Goal: Task Accomplishment & Management: Use online tool/utility

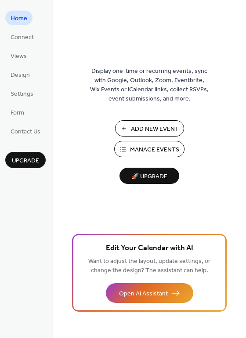
click at [151, 151] on span "Manage Events" at bounding box center [154, 149] width 49 height 9
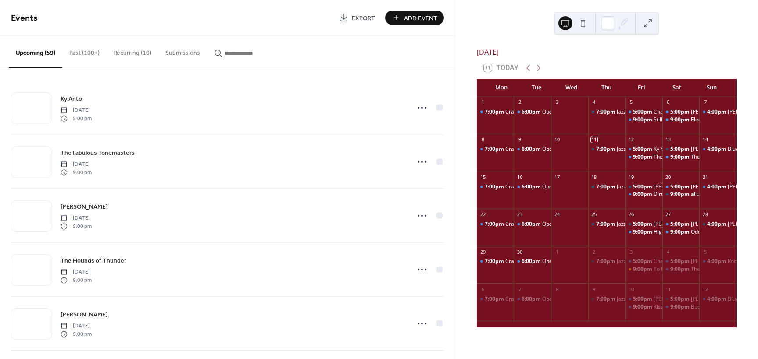
click at [240, 55] on input "button" at bounding box center [251, 53] width 53 height 9
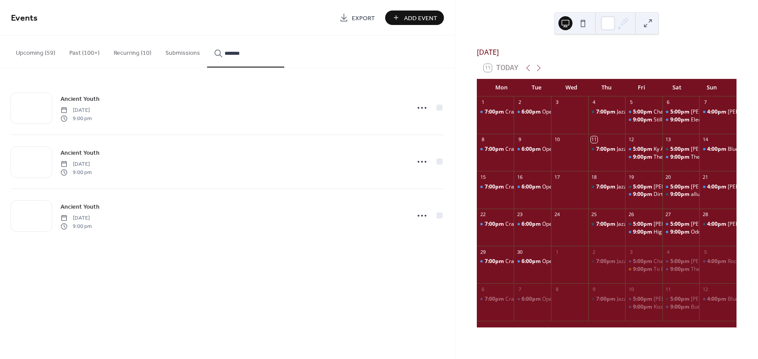
type input "*******"
